Goal: Use online tool/utility: Utilize a website feature to perform a specific function

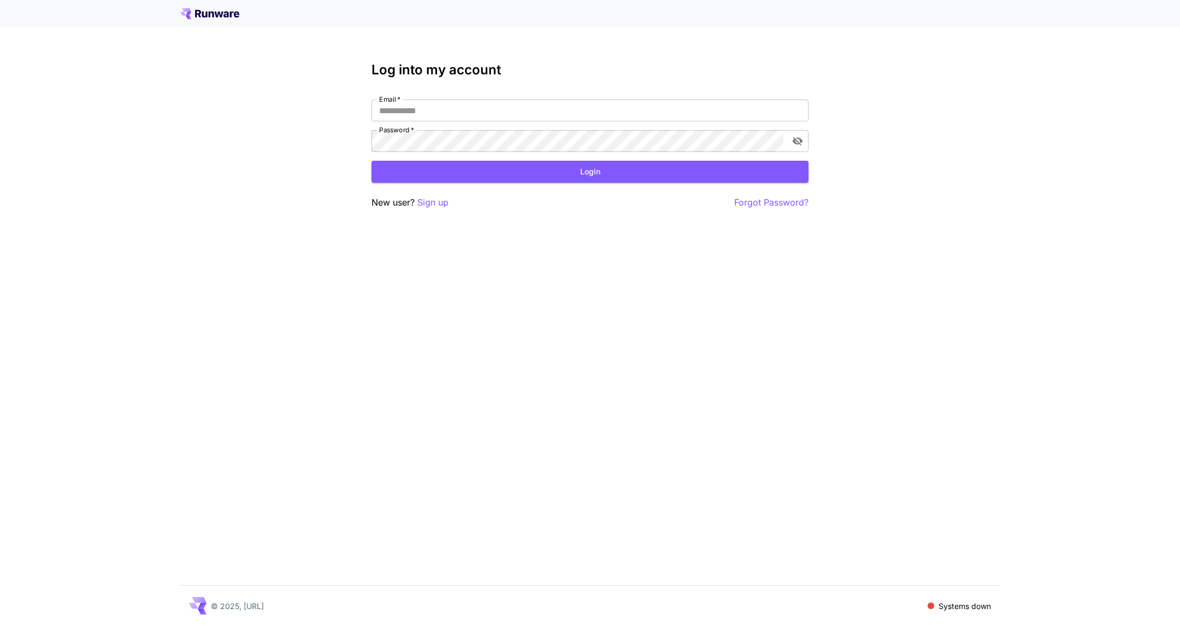
click at [464, 99] on div "Log into my account Email   * Email   * Password   * Password   * Login New use…" at bounding box center [590, 135] width 437 height 147
click at [464, 104] on input "Email   *" at bounding box center [590, 110] width 437 height 22
type input "**********"
click button "Login" at bounding box center [590, 172] width 437 height 22
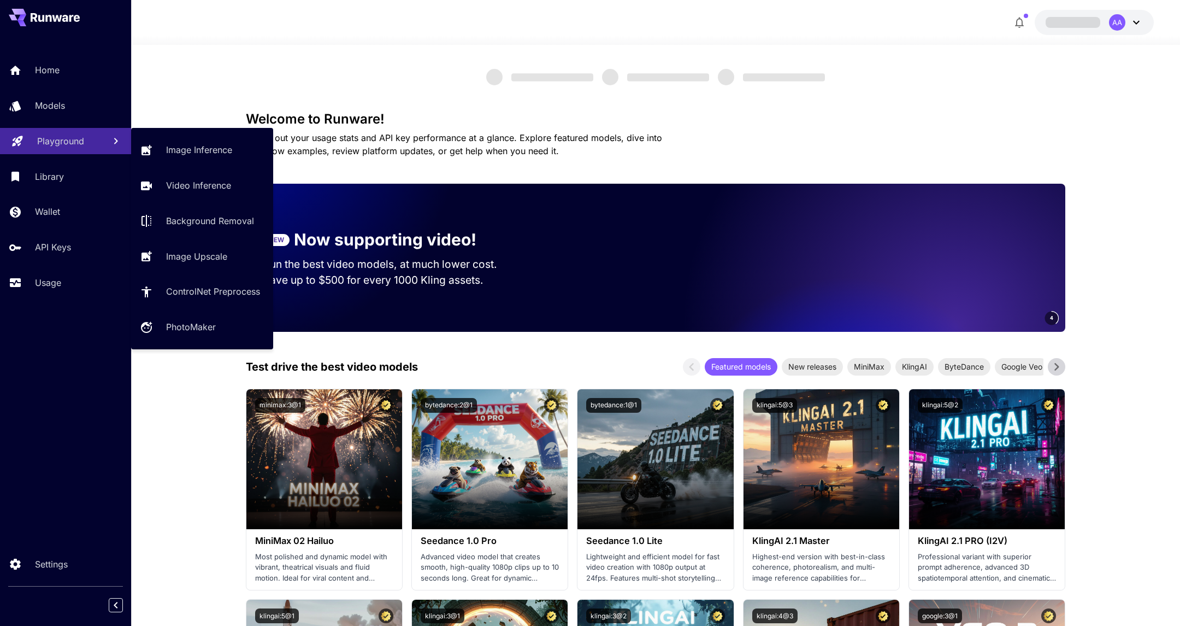
click at [78, 139] on p "Playground" at bounding box center [60, 140] width 47 height 13
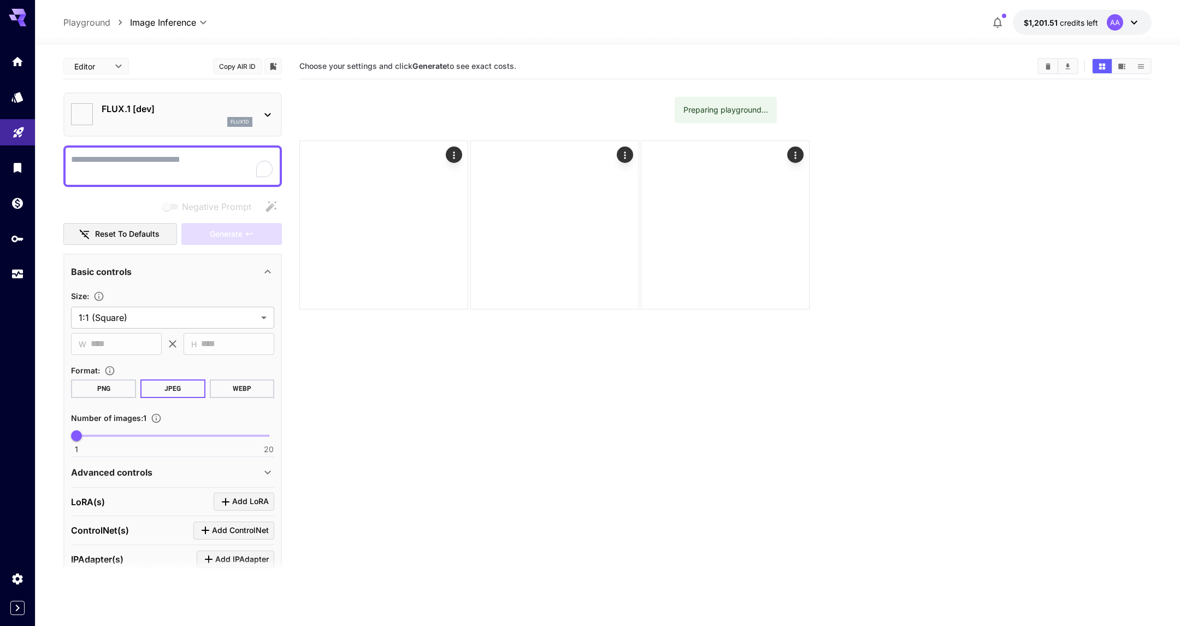
type input "**********"
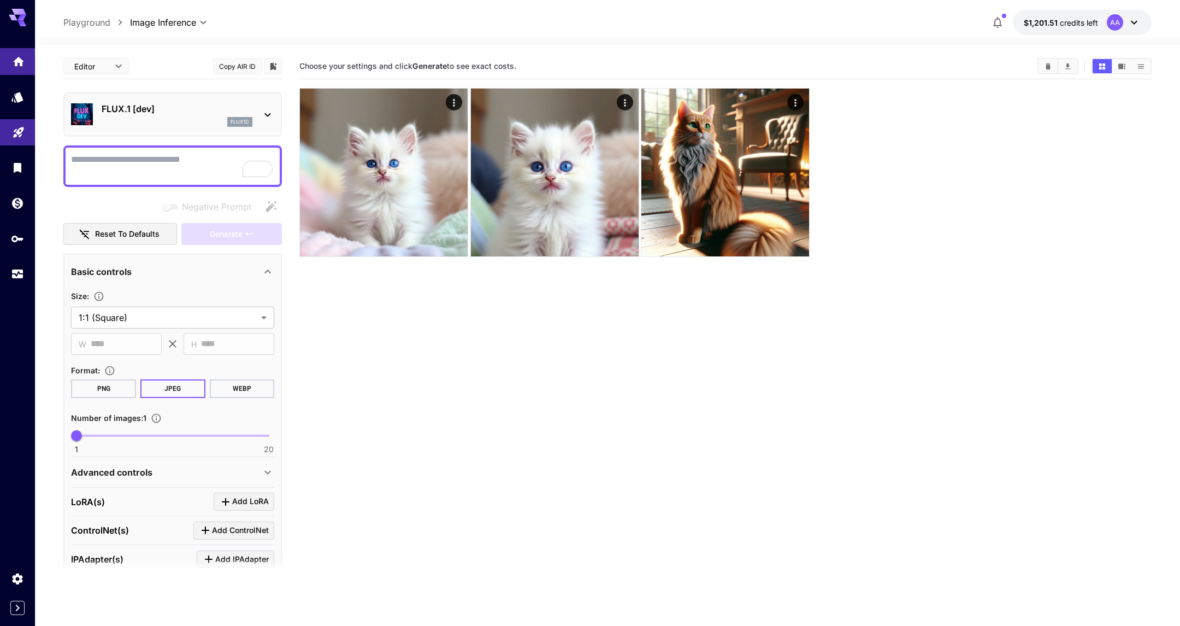
click at [21, 49] on link at bounding box center [17, 61] width 35 height 27
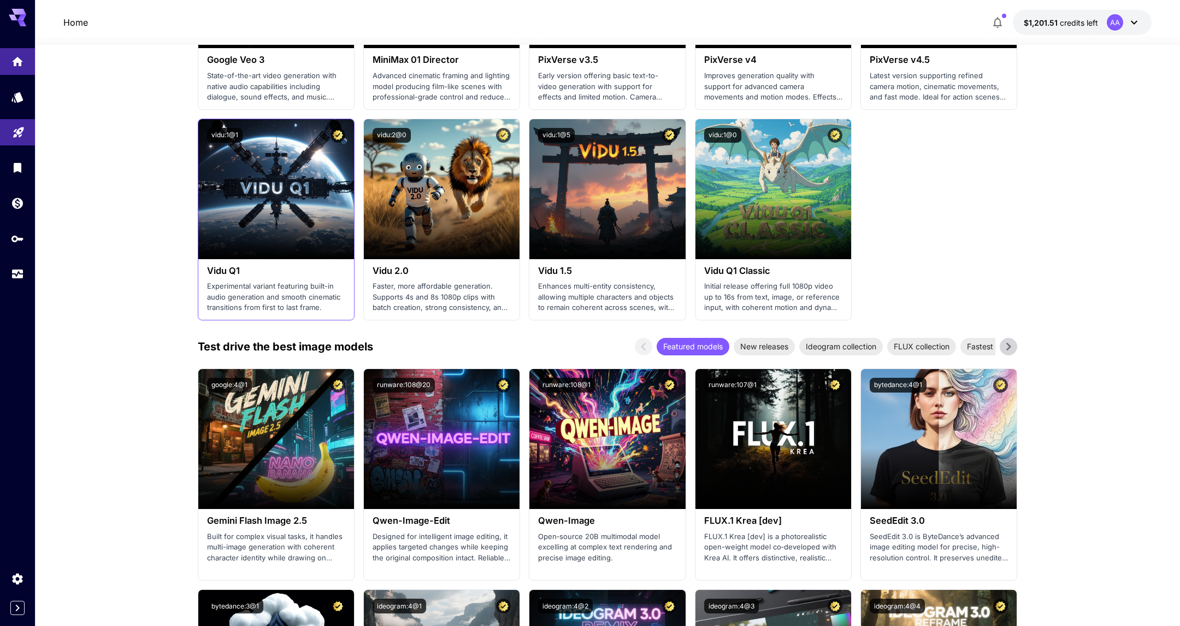
scroll to position [1006, 0]
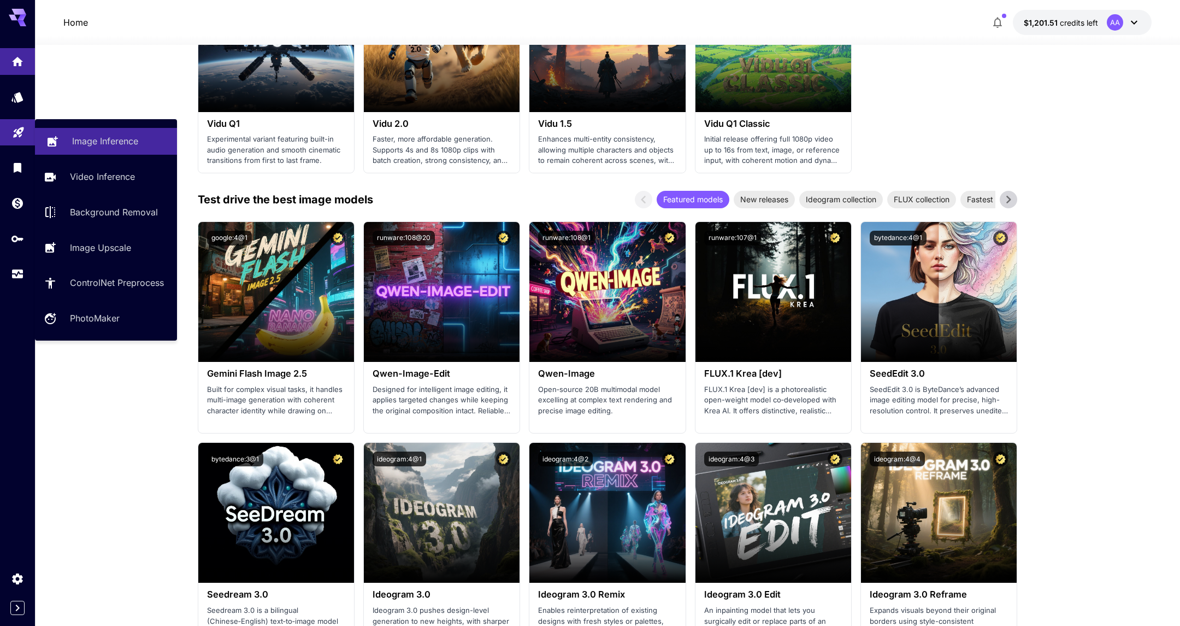
click at [85, 142] on p "Image Inference" at bounding box center [105, 140] width 66 height 13
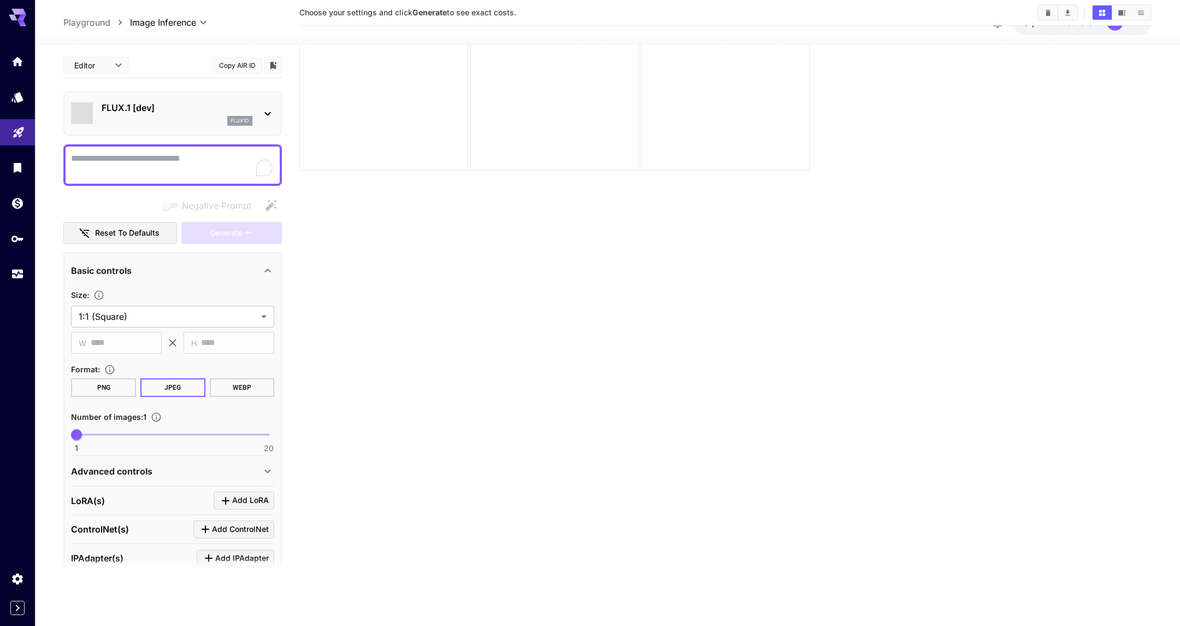
scroll to position [86, 0]
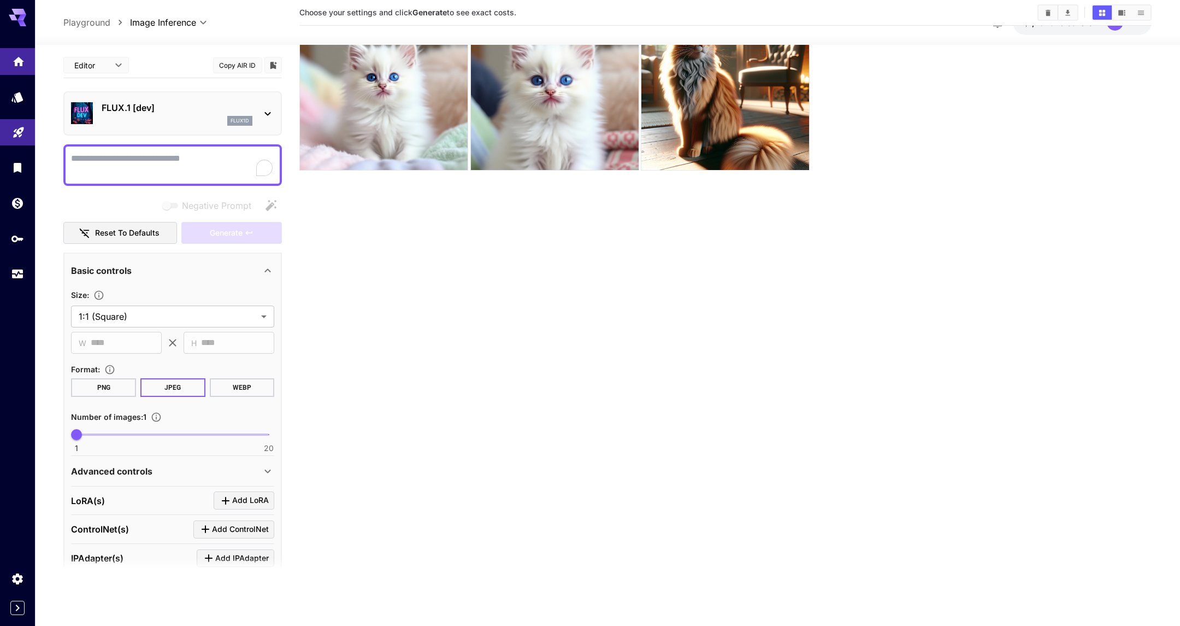
click at [21, 56] on icon "Home" at bounding box center [18, 60] width 13 height 13
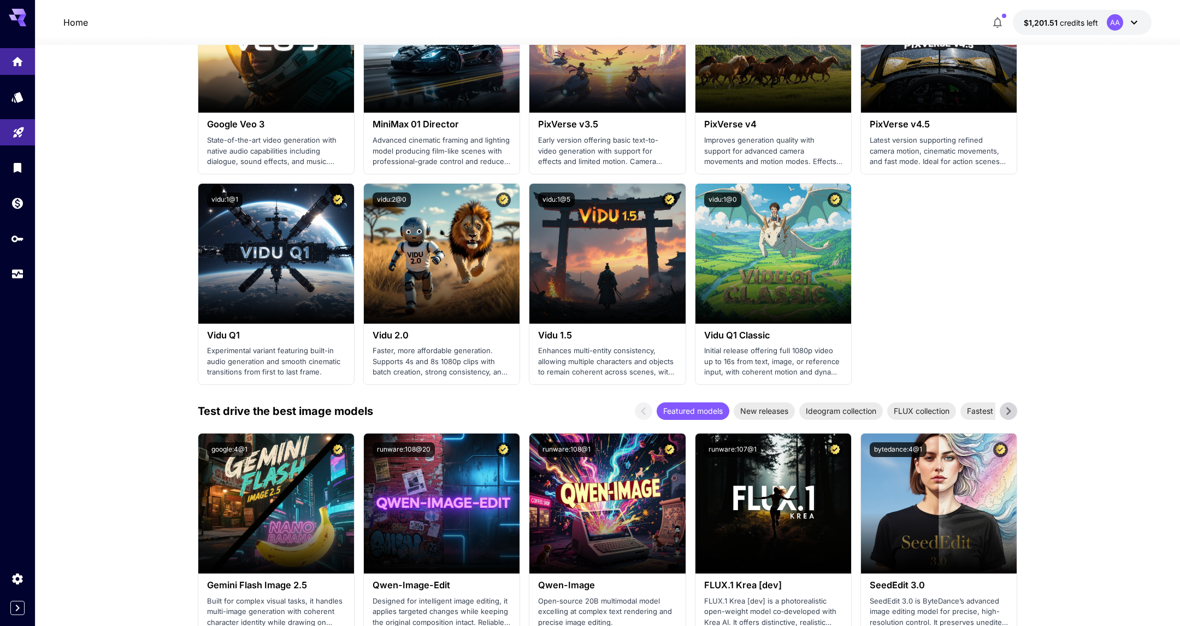
scroll to position [1113, 0]
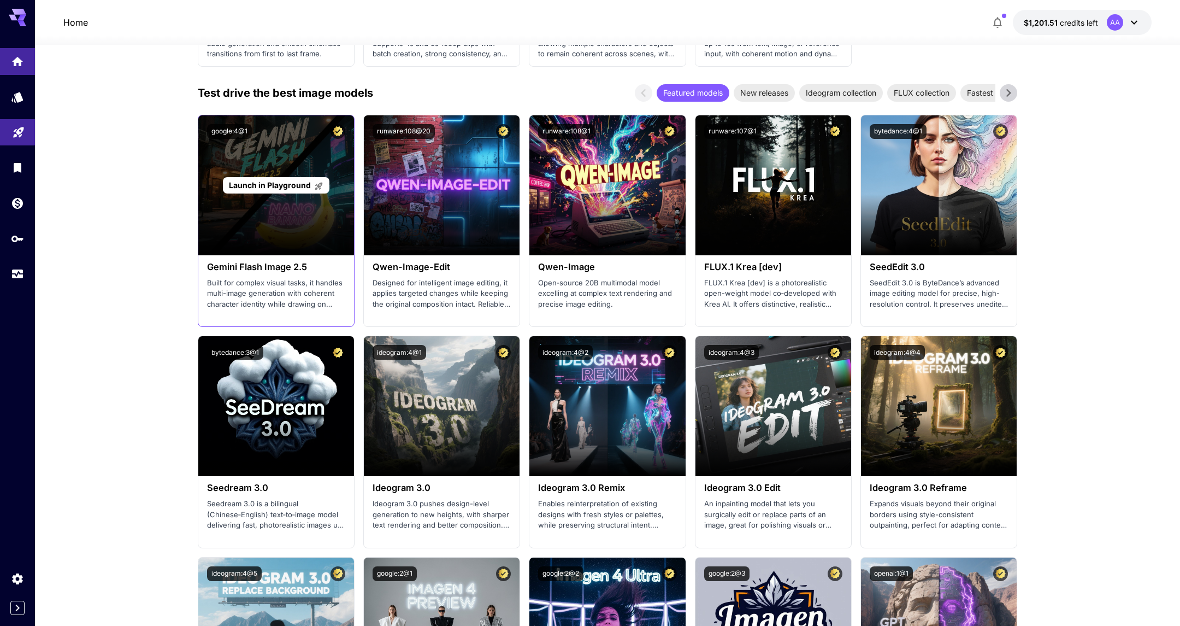
click at [270, 177] on div "Launch in Playground" at bounding box center [276, 185] width 107 height 17
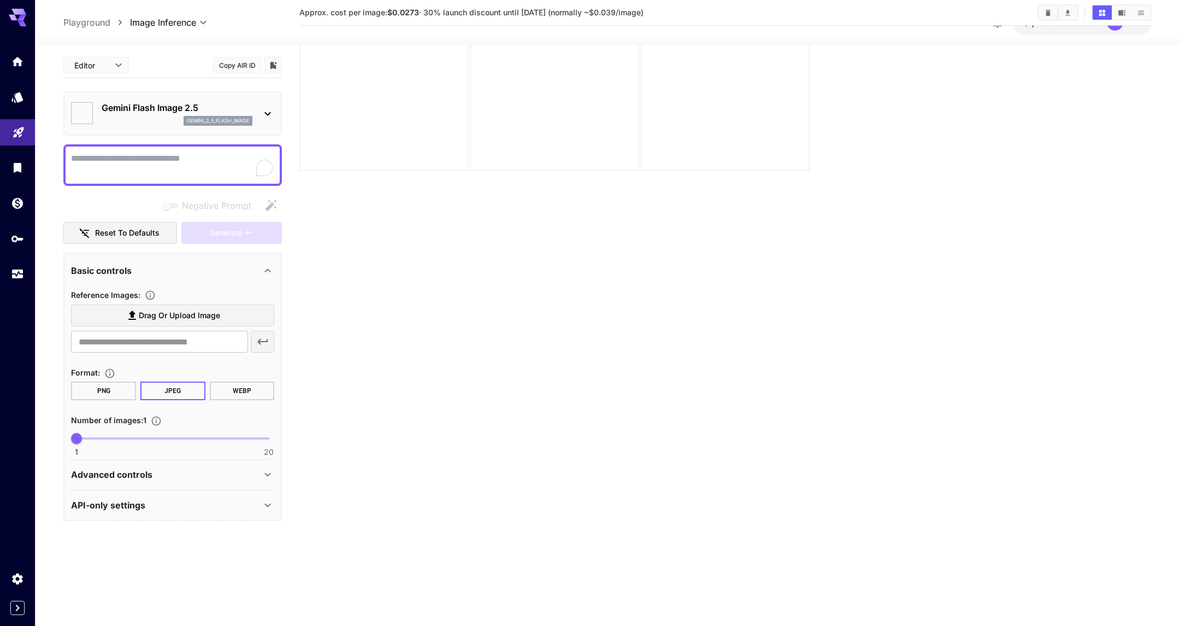
scroll to position [86, 0]
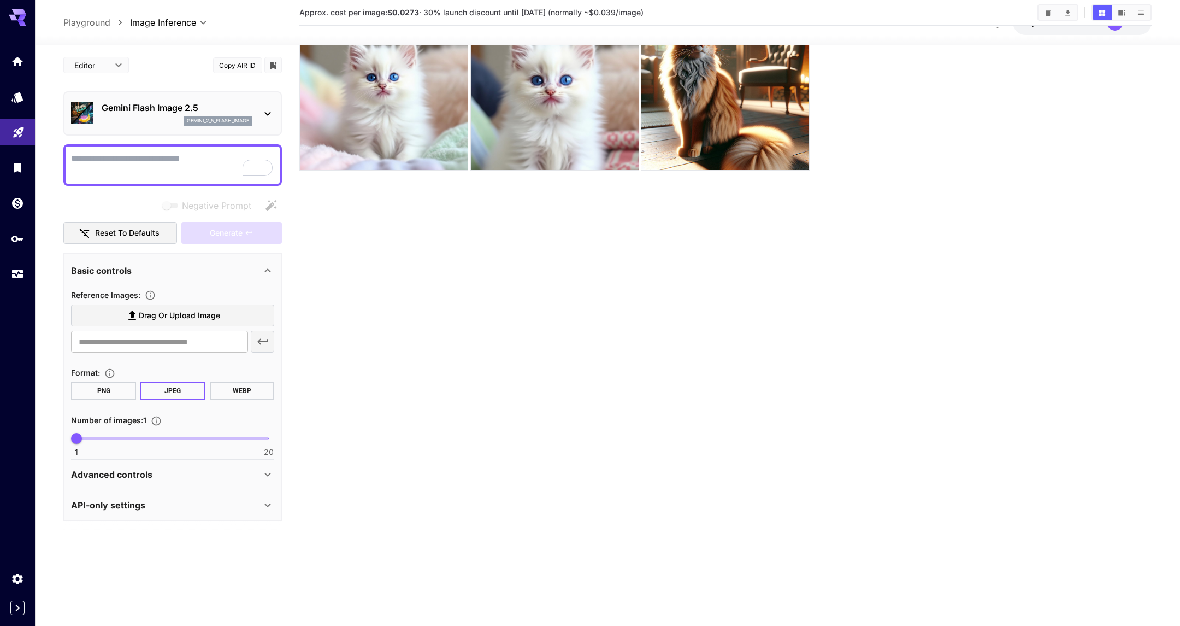
click at [207, 301] on section "Reference Images : Drag or upload image ​" at bounding box center [172, 322] width 203 height 69
click at [201, 314] on span "Drag or upload image" at bounding box center [179, 316] width 81 height 14
click at [0, 0] on input "Drag or upload image" at bounding box center [0, 0] width 0 height 0
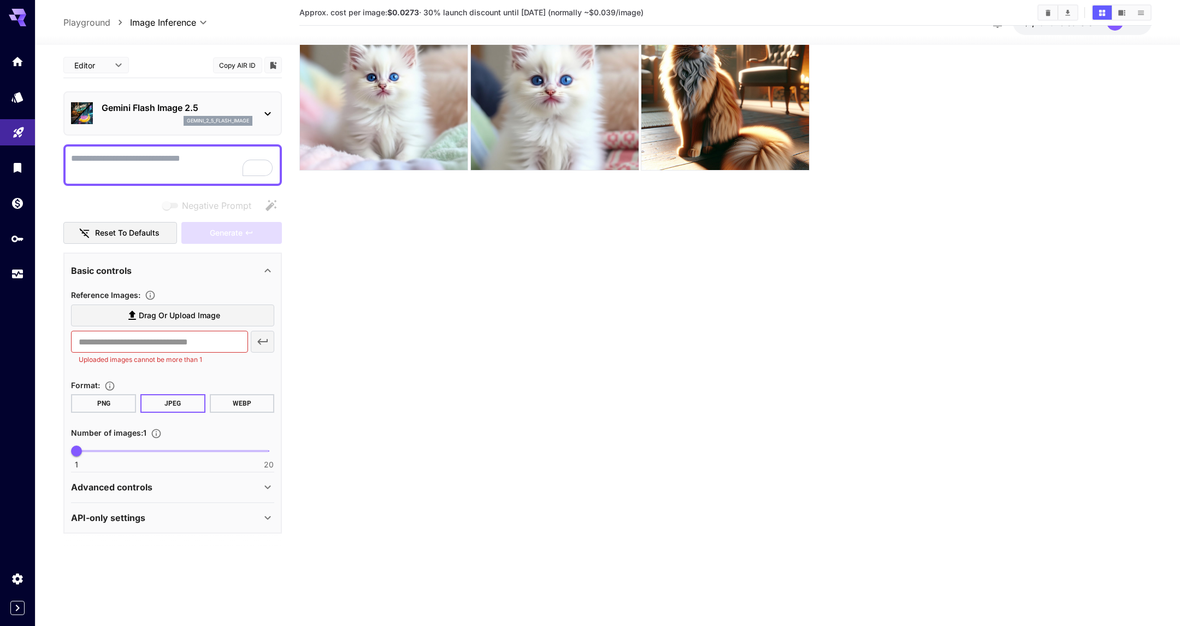
click at [177, 315] on span "Drag or upload image" at bounding box center [179, 316] width 81 height 14
click at [0, 0] on input "Drag or upload image" at bounding box center [0, 0] width 0 height 0
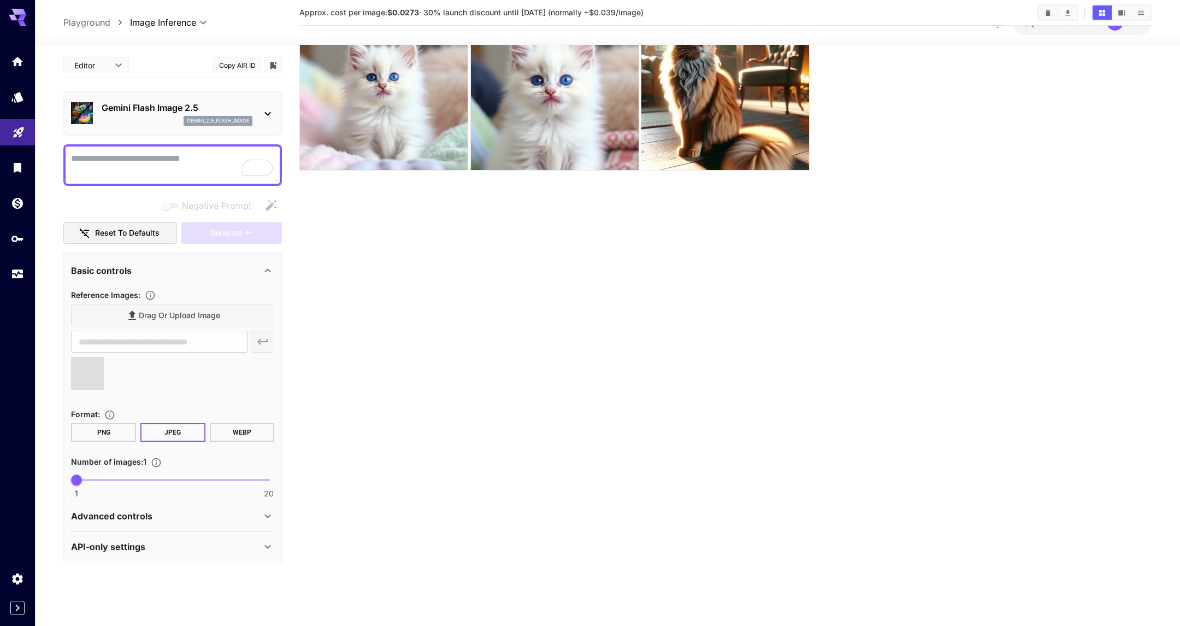
type input "**********"
click at [162, 315] on div "Drag or upload image" at bounding box center [172, 315] width 203 height 22
